Goal: Task Accomplishment & Management: Use online tool/utility

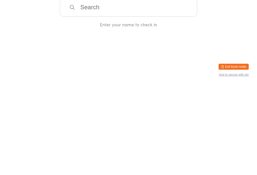
click at [60, 99] on input "search" at bounding box center [128, 97] width 137 height 19
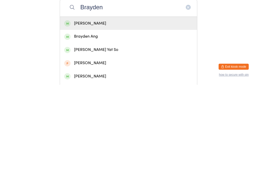
type input "Brayden"
click at [73, 123] on div "Brayden Ang" at bounding box center [128, 126] width 128 height 7
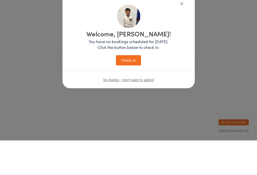
click at [129, 92] on div "Welcome, [PERSON_NAME]! You have no bookings scheduled for [DATE]. Click the bu…" at bounding box center [128, 81] width 112 height 93
click at [138, 105] on div "No thanks, I don't want to attend" at bounding box center [128, 114] width 132 height 19
click at [121, 91] on div "Welcome, [PERSON_NAME]! You have no bookings scheduled for [DATE]. Click the bu…" at bounding box center [128, 81] width 112 height 93
click at [125, 92] on div "Welcome, [PERSON_NAME]! You have no bookings scheduled for [DATE]. Click the bu…" at bounding box center [128, 81] width 112 height 93
click at [121, 103] on div "Welcome, [PERSON_NAME]! You have no bookings scheduled for [DATE]. Click the bu…" at bounding box center [128, 87] width 257 height 175
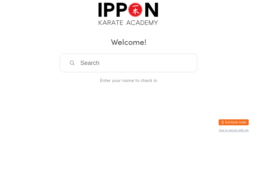
click at [67, 104] on input "search" at bounding box center [128, 97] width 137 height 19
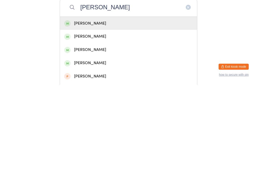
type input "[PERSON_NAME]"
click at [76, 110] on div "[PERSON_NAME]" at bounding box center [128, 113] width 128 height 7
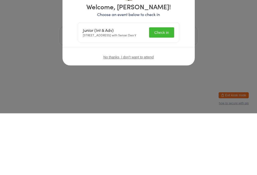
click at [164, 94] on div "Welcome, [PERSON_NAME]! Choose an event below to check in Junior (Int & Adv) [S…" at bounding box center [128, 87] width 257 height 175
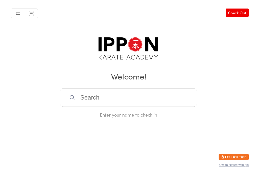
click at [88, 102] on input "search" at bounding box center [128, 97] width 137 height 19
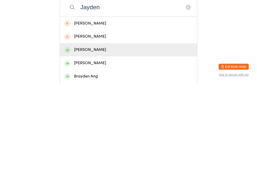
type input "Jayden"
click at [73, 137] on div "[PERSON_NAME]" at bounding box center [128, 140] width 128 height 7
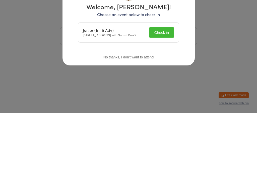
click at [164, 95] on div "Welcome, [PERSON_NAME]! Choose an event below to check in Junior (Int & Adv) [S…" at bounding box center [128, 87] width 257 height 175
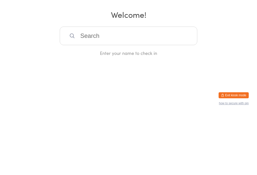
click at [147, 95] on input "search" at bounding box center [128, 97] width 137 height 19
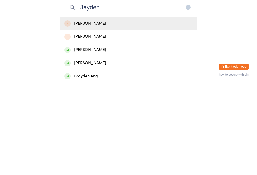
type input "Jayden"
click at [76, 137] on div "[PERSON_NAME]" at bounding box center [128, 140] width 128 height 7
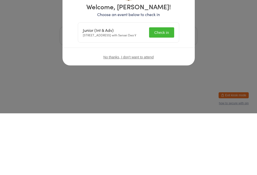
click at [157, 91] on button "Check in" at bounding box center [161, 94] width 25 height 10
